Goal: Information Seeking & Learning: Learn about a topic

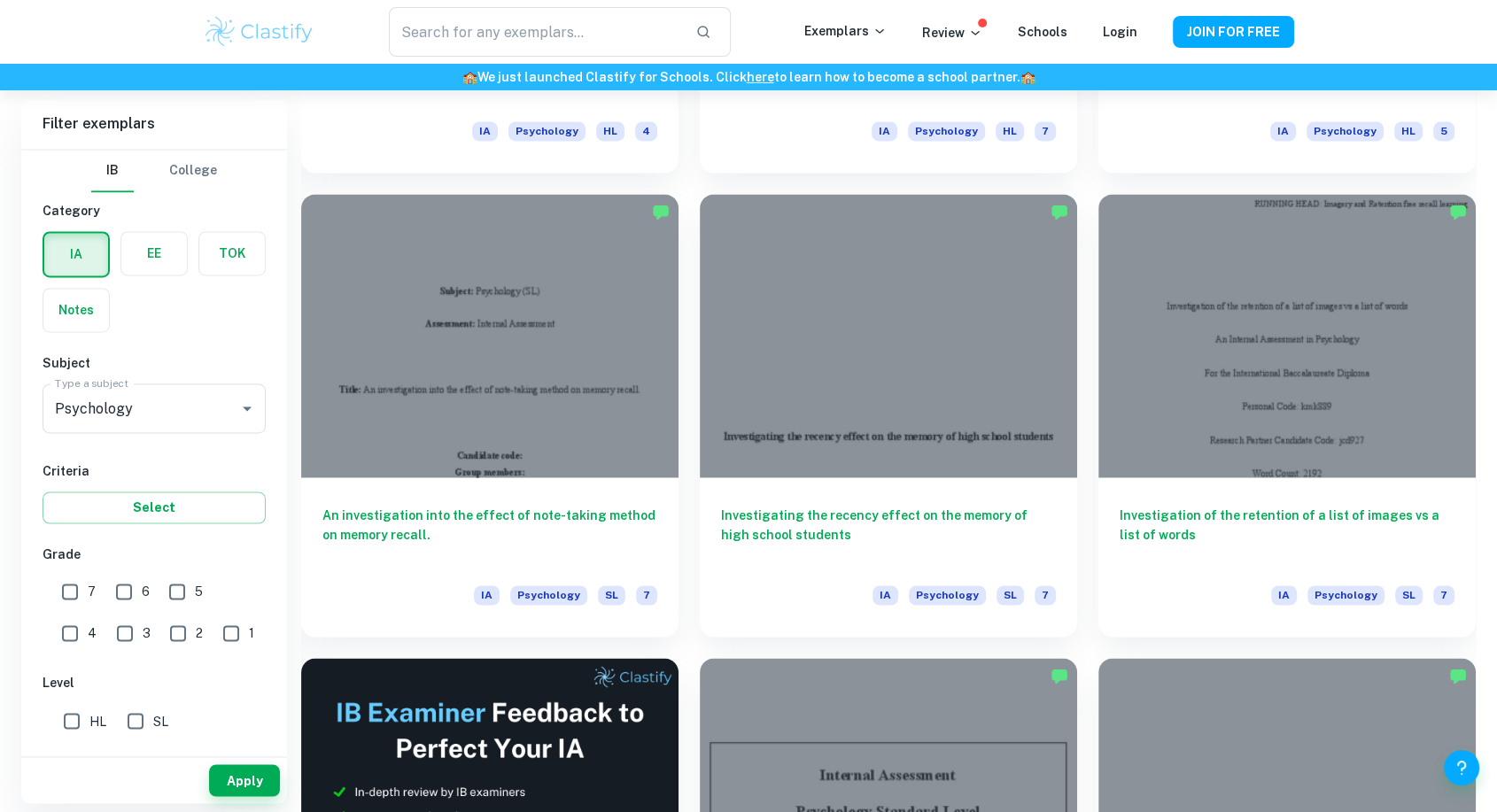
scroll to position [2865, 0]
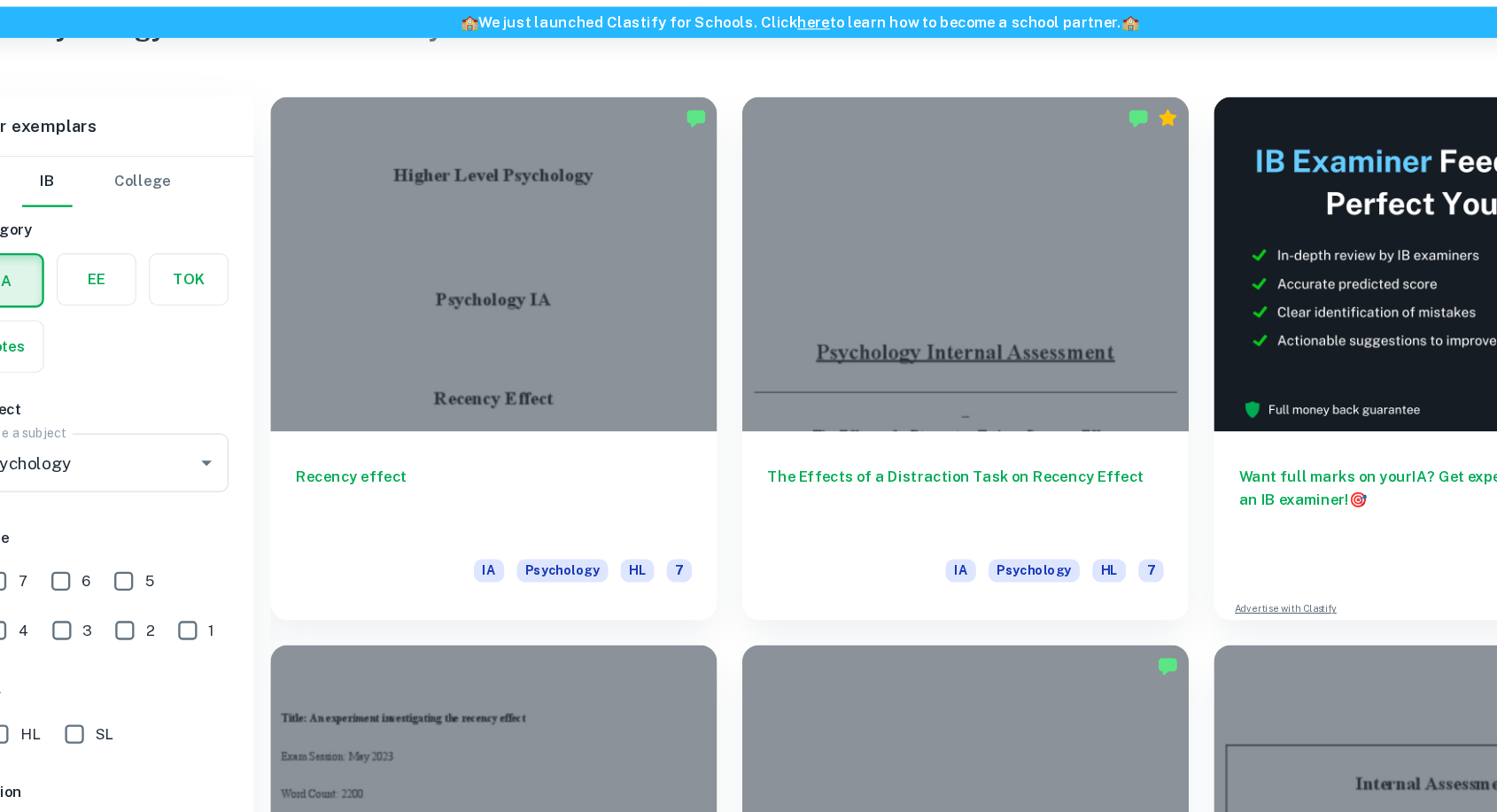
scroll to position [457, 0]
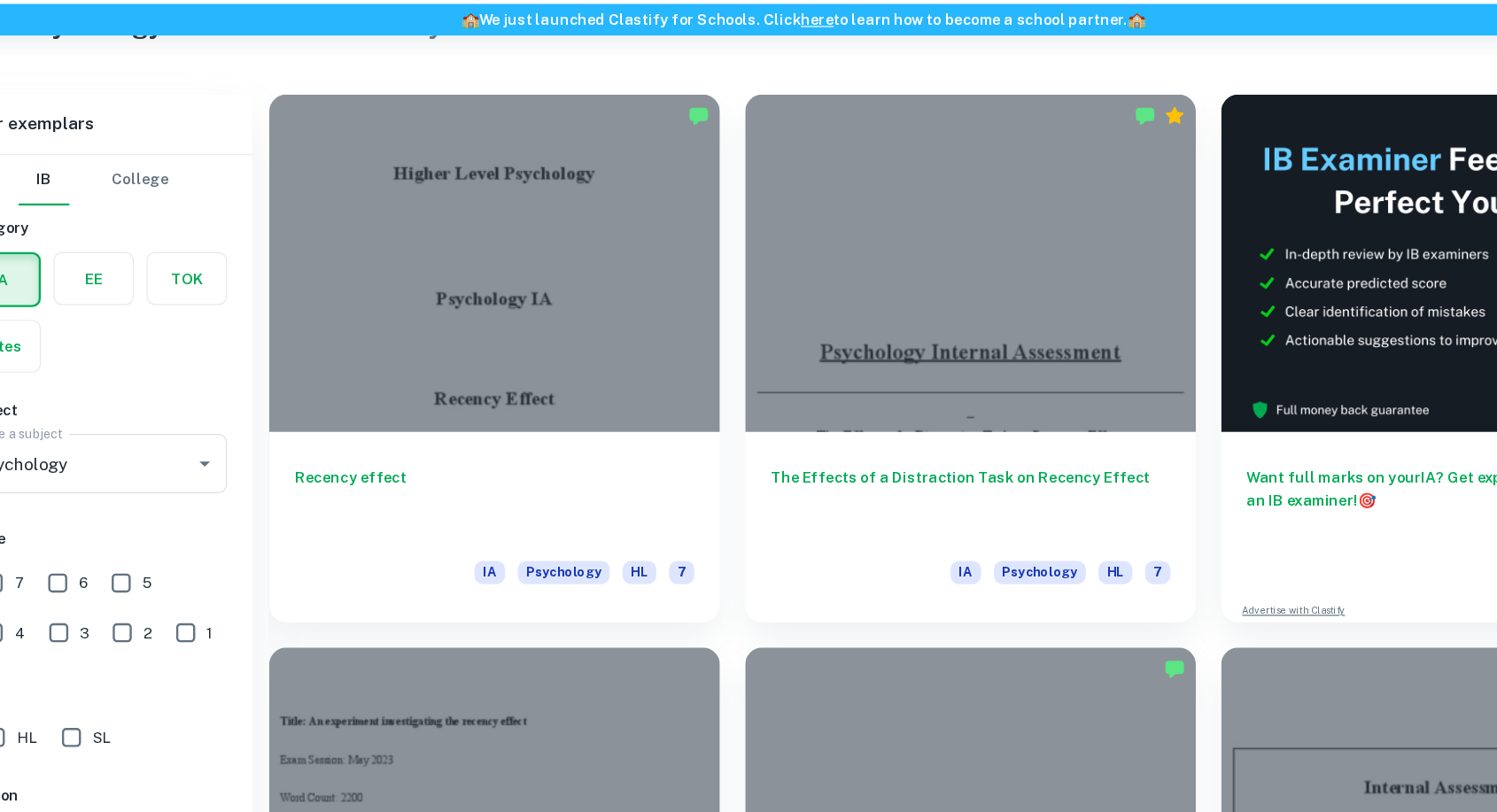
click at [465, 374] on div at bounding box center [490, 281] width 377 height 283
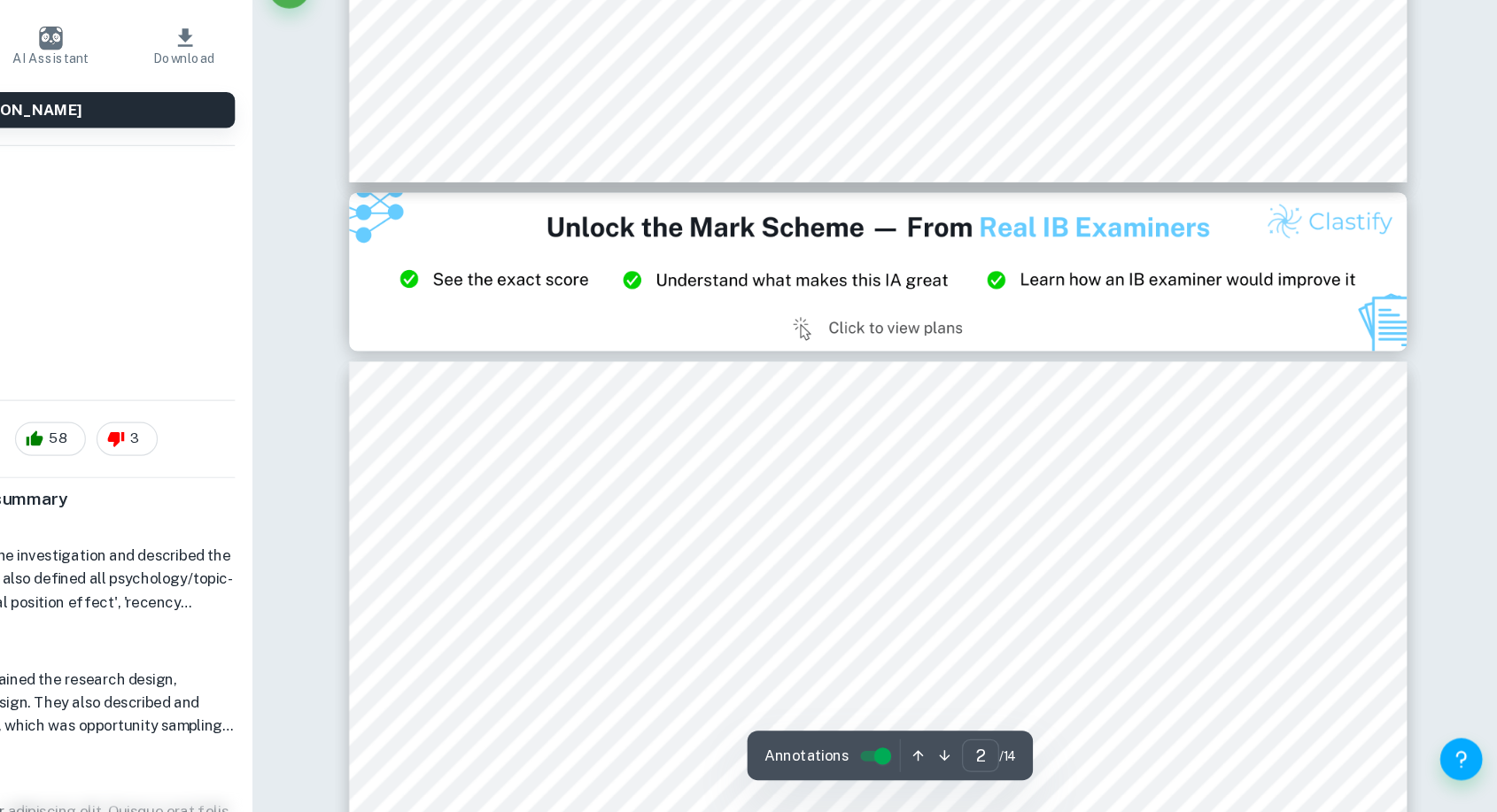
type input "3"
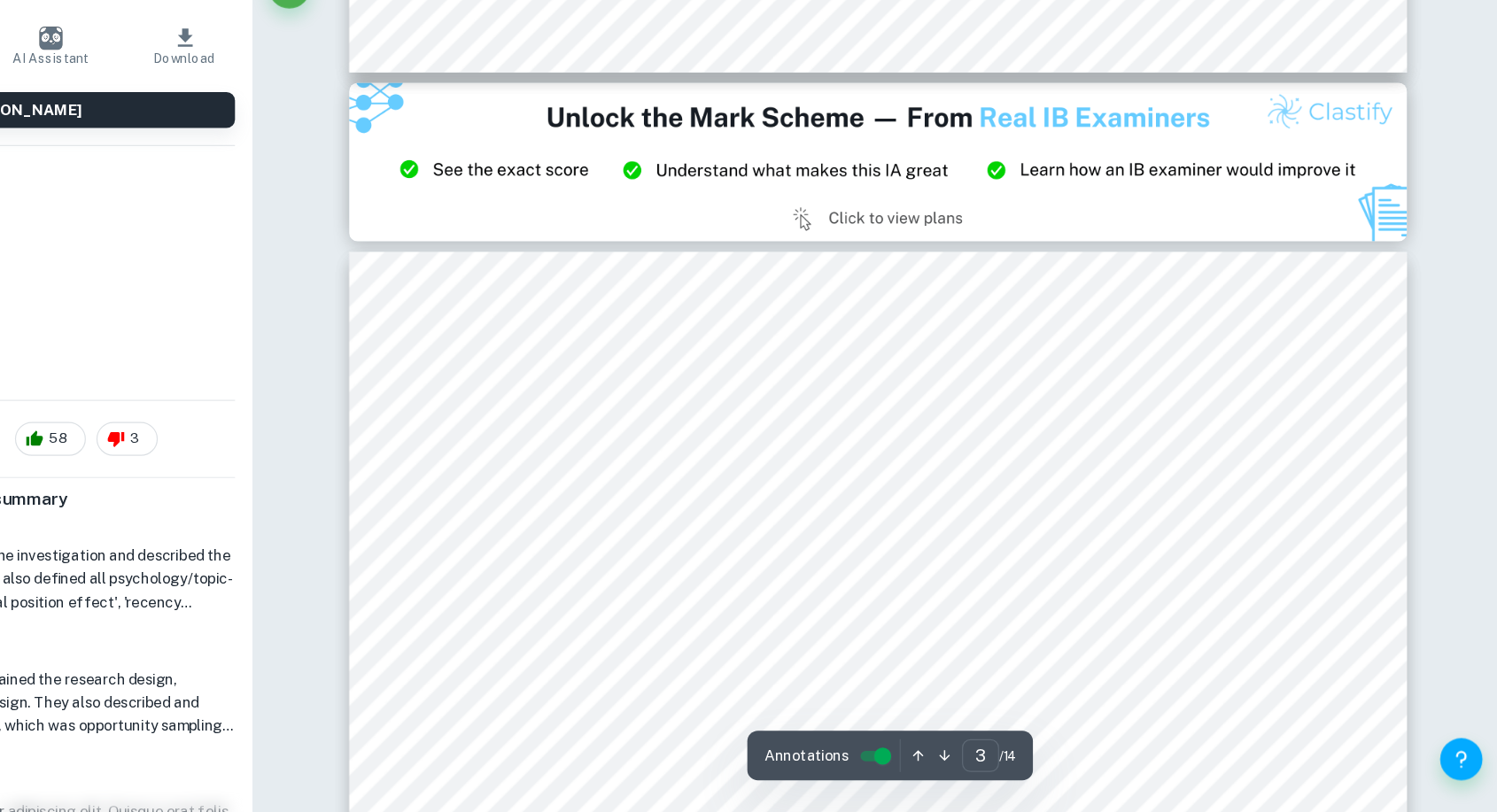
scroll to position [2582, 0]
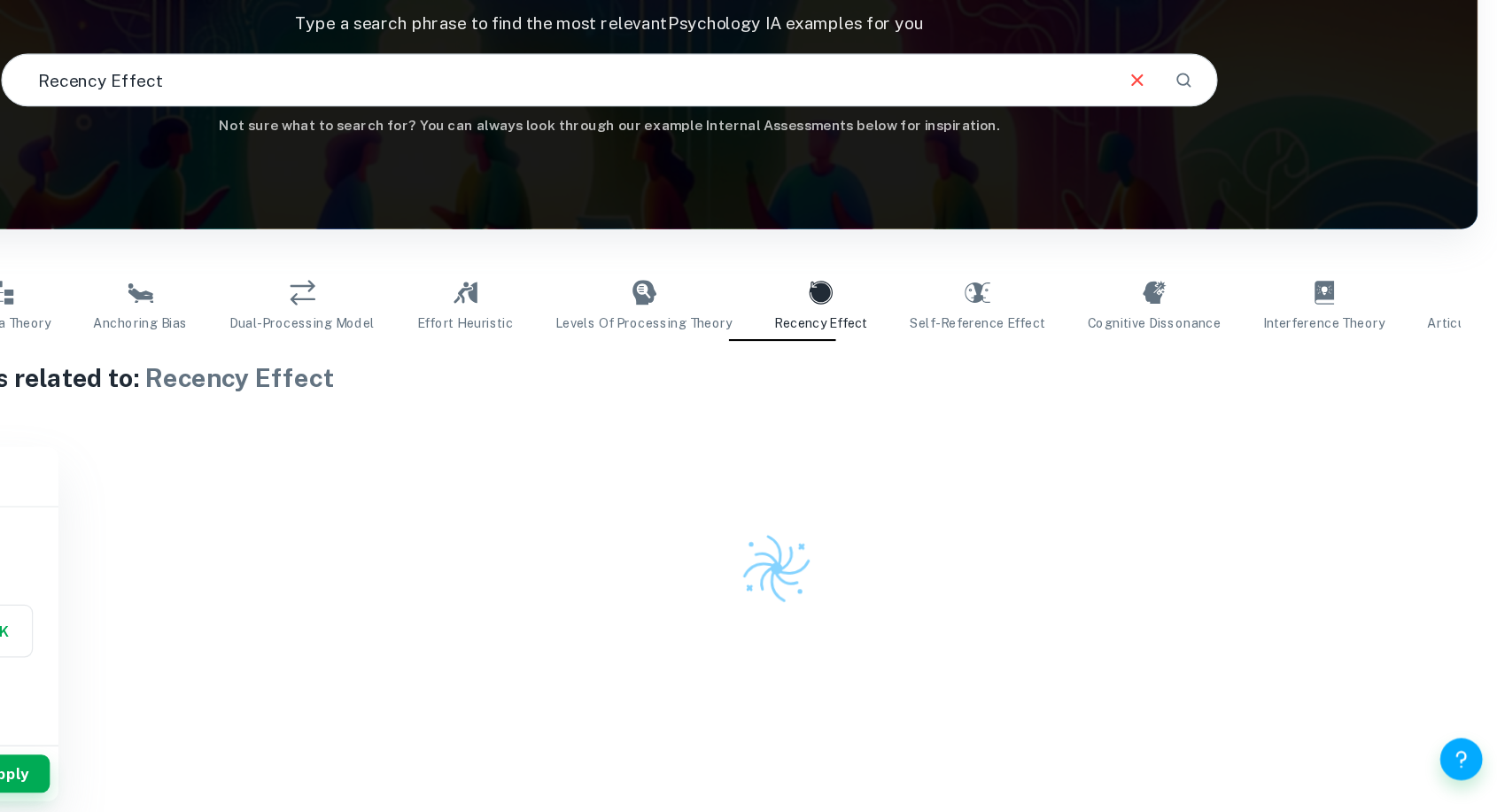
scroll to position [91, 0]
